Goal: Transaction & Acquisition: Purchase product/service

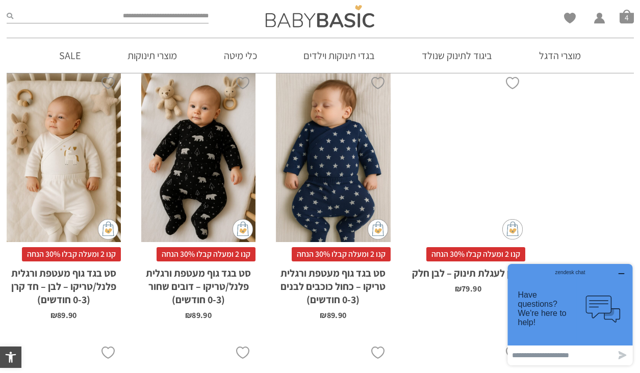
scroll to position [2379, 0]
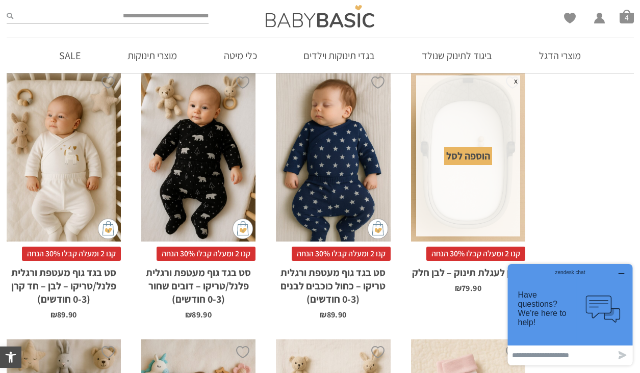
click at [475, 158] on div "הוספה לסל" at bounding box center [468, 156] width 48 height 18
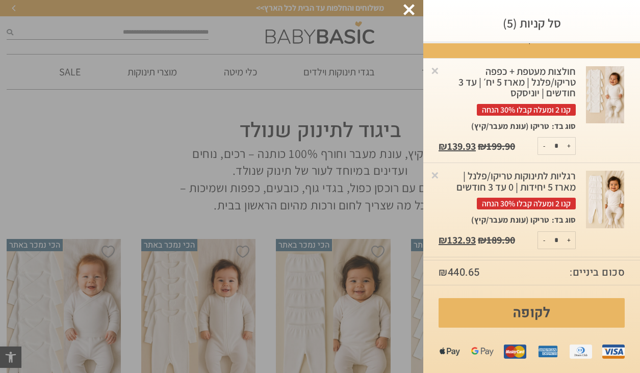
scroll to position [169, 0]
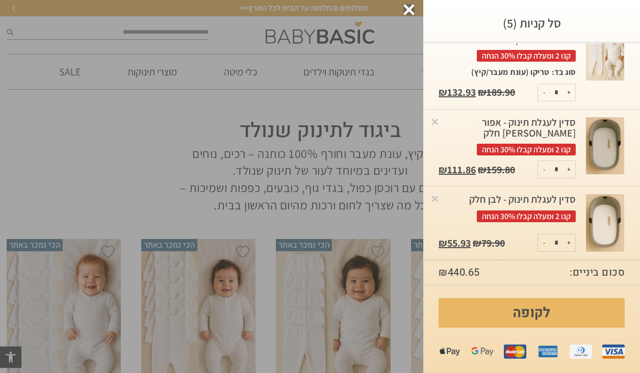
click at [544, 172] on button "-" at bounding box center [544, 169] width 13 height 17
type input "*"
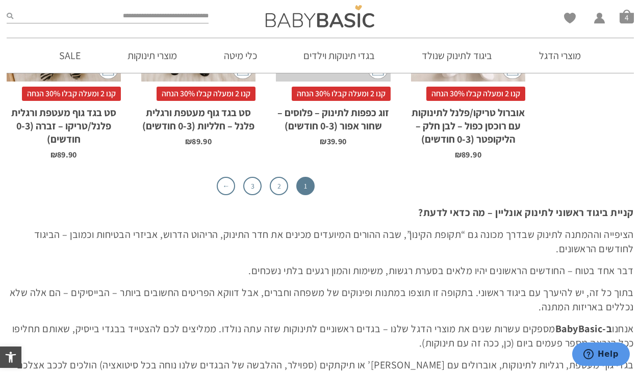
scroll to position [3350, 0]
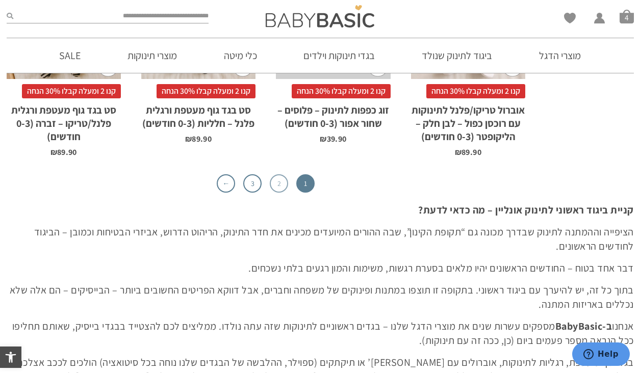
click at [282, 186] on link "2" at bounding box center [279, 183] width 18 height 18
click at [272, 185] on link "2" at bounding box center [279, 183] width 18 height 18
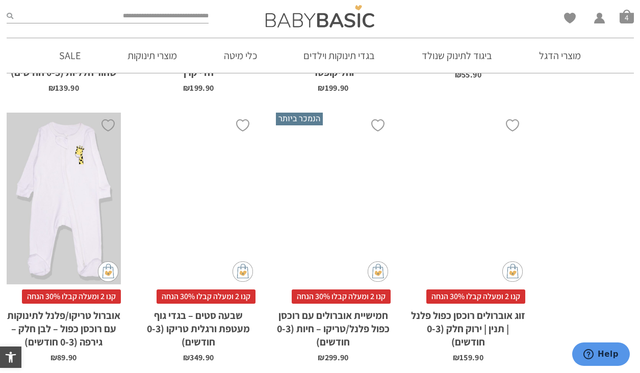
scroll to position [2879, 0]
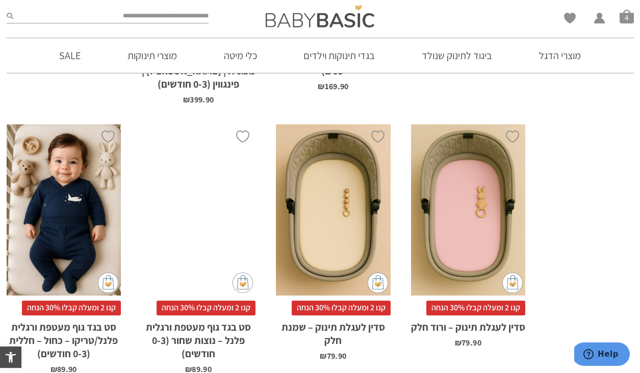
scroll to position [624, 0]
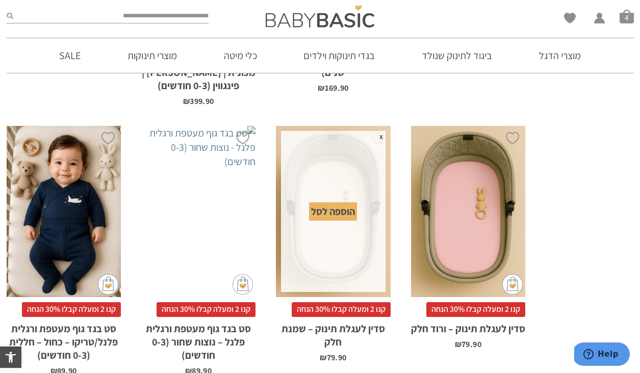
click at [335, 202] on div "הוספה לסל" at bounding box center [333, 211] width 48 height 18
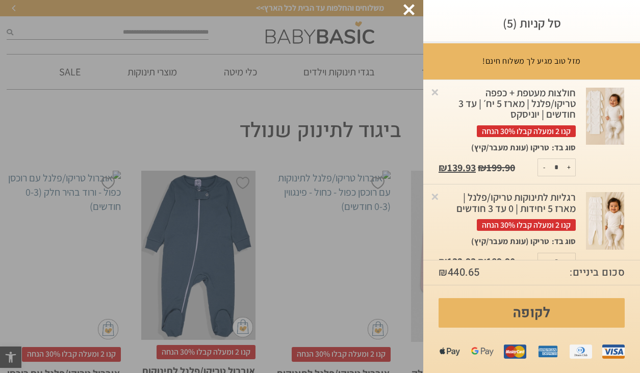
scroll to position [243, 0]
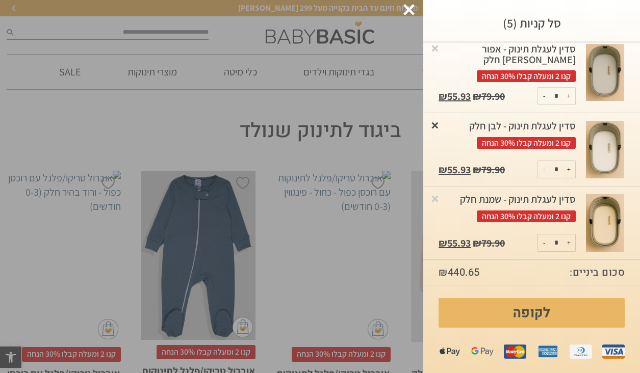
click at [435, 125] on link "×" at bounding box center [435, 125] width 10 height 10
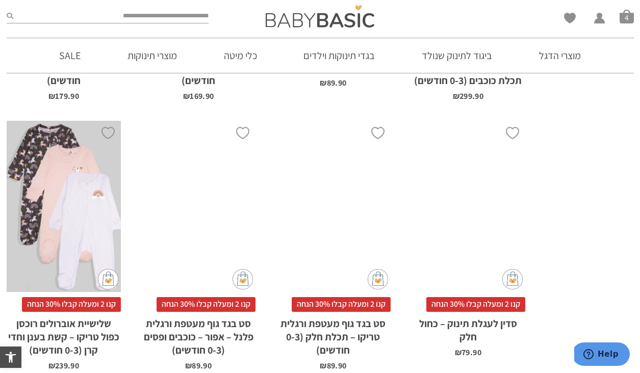
scroll to position [3119, 0]
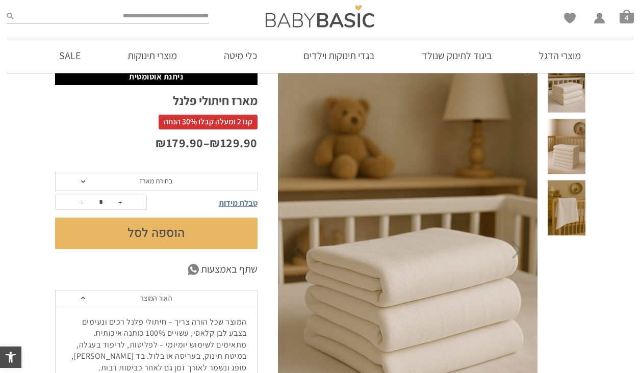
scroll to position [78, 0]
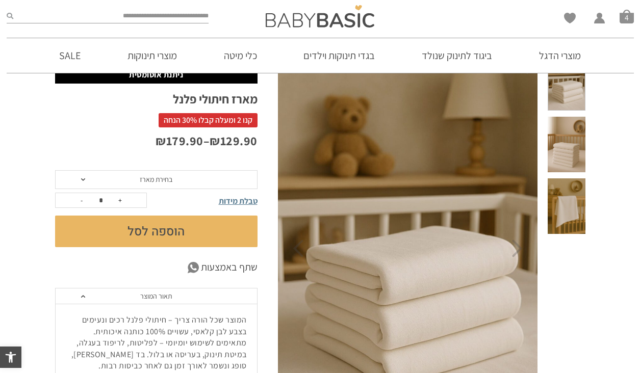
click at [565, 205] on span at bounding box center [565, 206] width 37 height 56
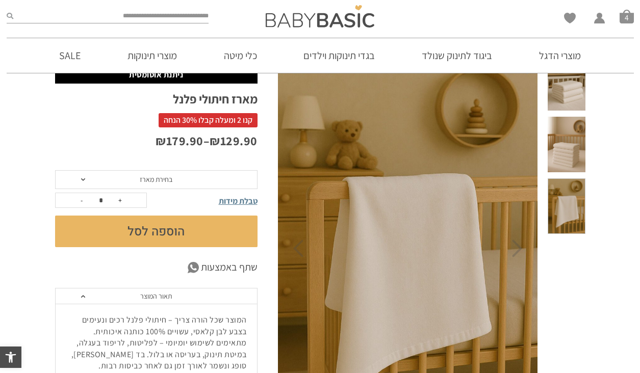
click at [575, 158] on span at bounding box center [565, 145] width 37 height 56
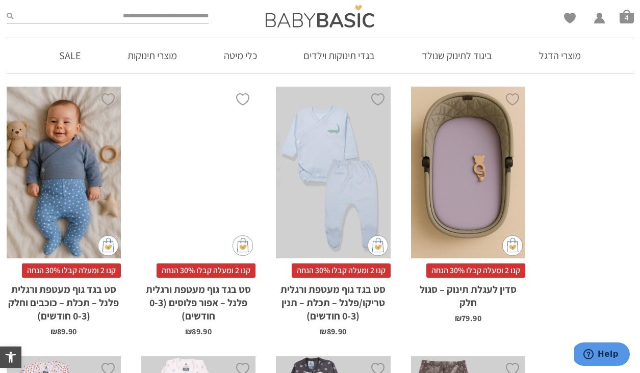
scroll to position [1165, 0]
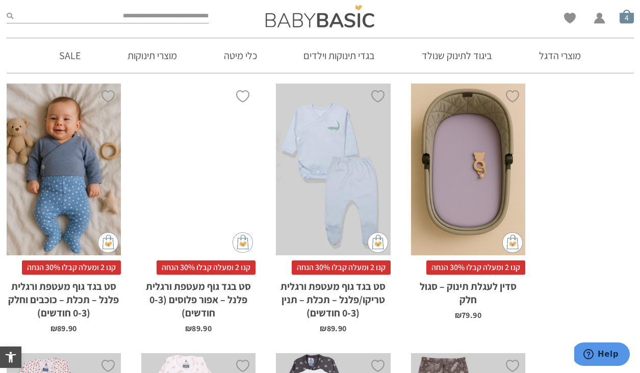
click at [624, 12] on span "סל קניות" at bounding box center [626, 16] width 14 height 14
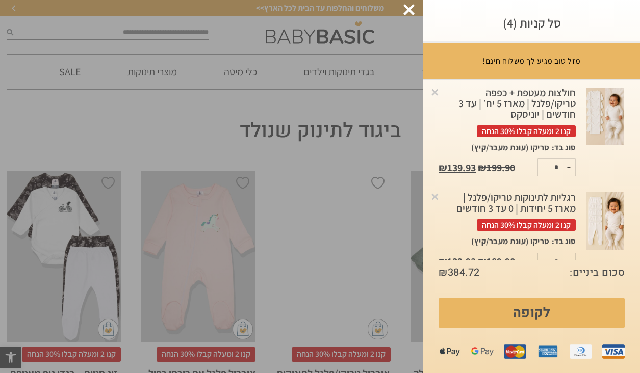
scroll to position [169, 0]
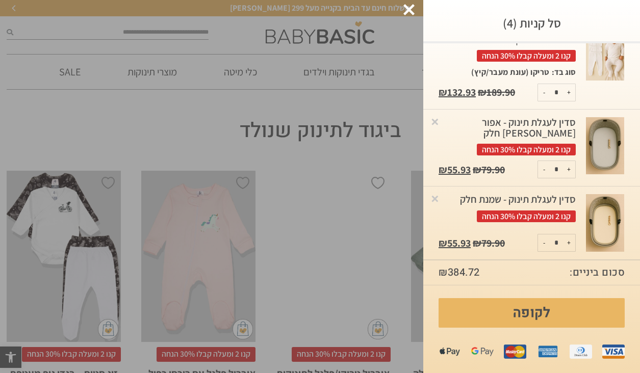
click at [410, 8] on div at bounding box center [408, 9] width 11 height 11
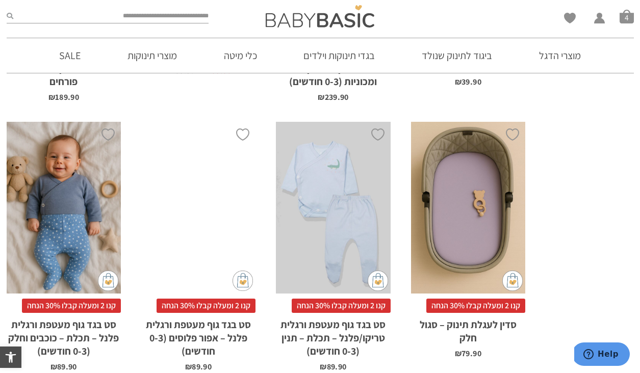
scroll to position [1153, 0]
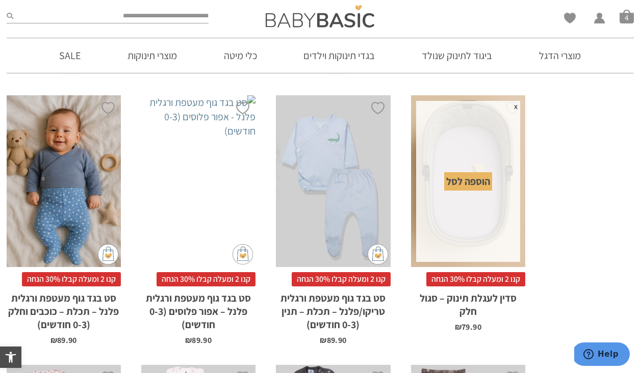
click at [477, 180] on div "הוספה לסל" at bounding box center [468, 181] width 48 height 18
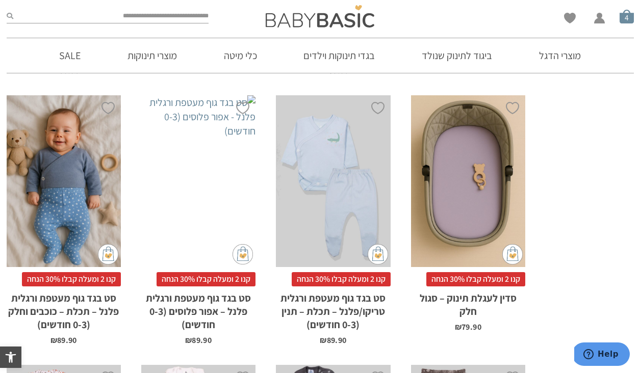
click at [628, 21] on span "סל קניות" at bounding box center [626, 16] width 14 height 14
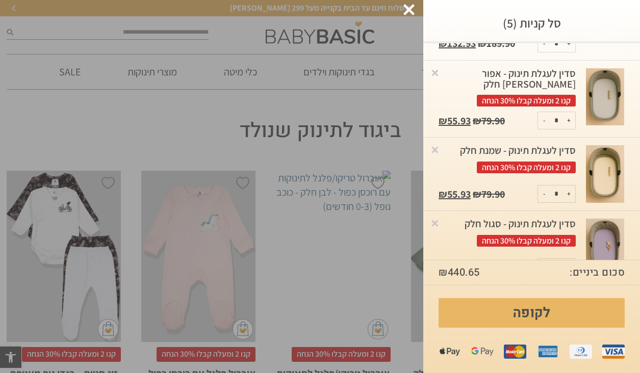
scroll to position [217, 0]
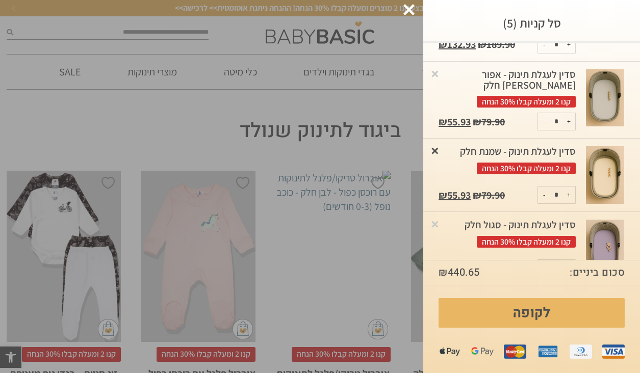
click at [434, 150] on link "×" at bounding box center [435, 150] width 10 height 10
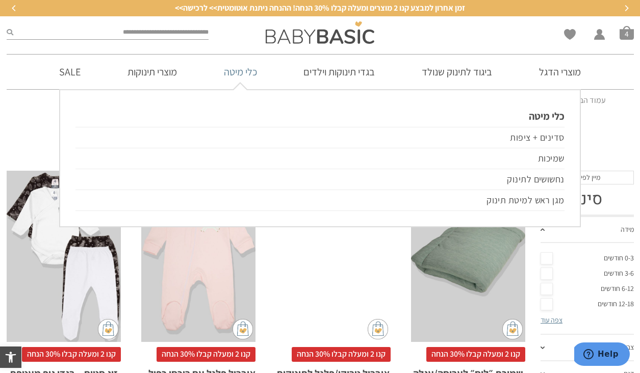
click at [250, 72] on link "כלי מיטה" at bounding box center [240, 72] width 64 height 35
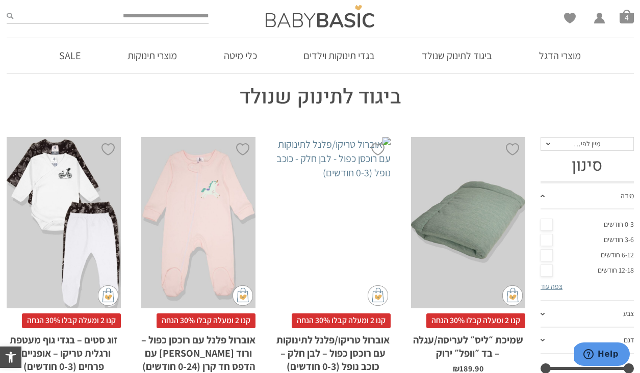
scroll to position [36, 0]
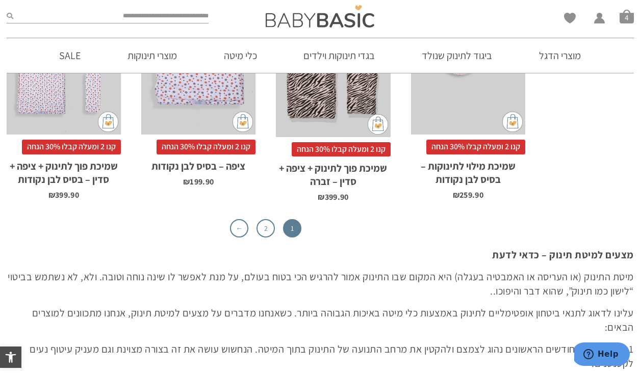
scroll to position [3293, 0]
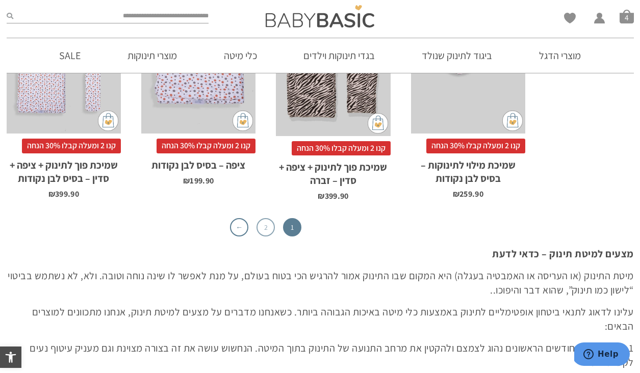
click at [264, 218] on link "2" at bounding box center [265, 227] width 18 height 18
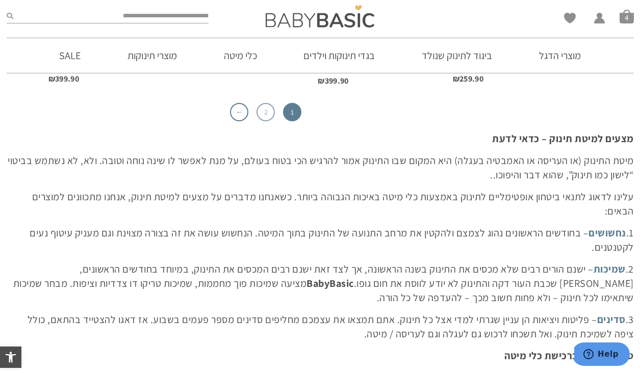
scroll to position [3411, 0]
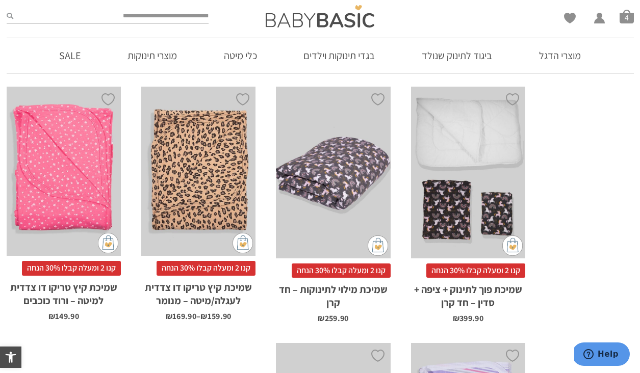
scroll to position [2135, 0]
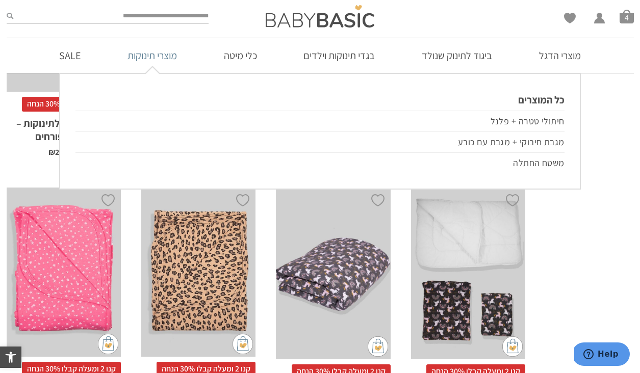
click at [146, 52] on link "מוצרי תינוקות" at bounding box center [152, 55] width 80 height 35
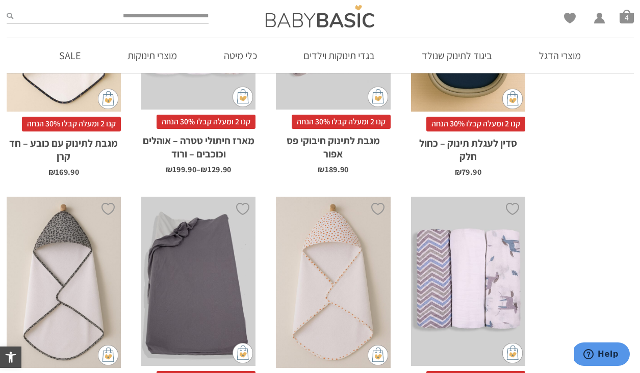
scroll to position [967, 0]
